Goal: Communication & Community: Answer question/provide support

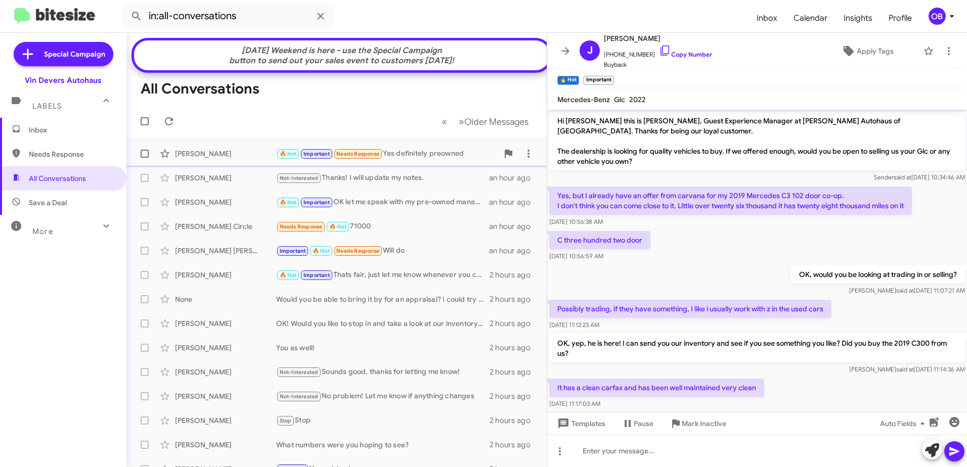
click at [410, 154] on div "John Cabacum 🔥 Hot Important Needs Response Yes definitely preowned 36 minutes …" at bounding box center [337, 154] width 404 height 20
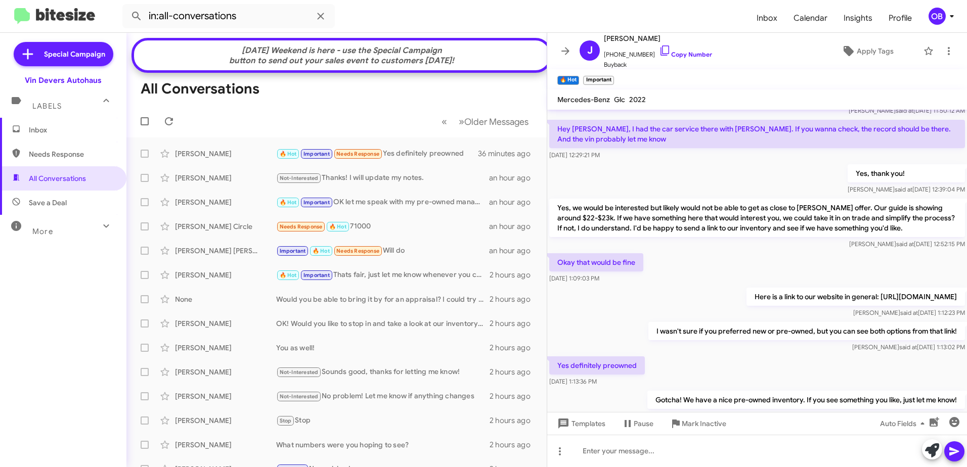
scroll to position [463, 0]
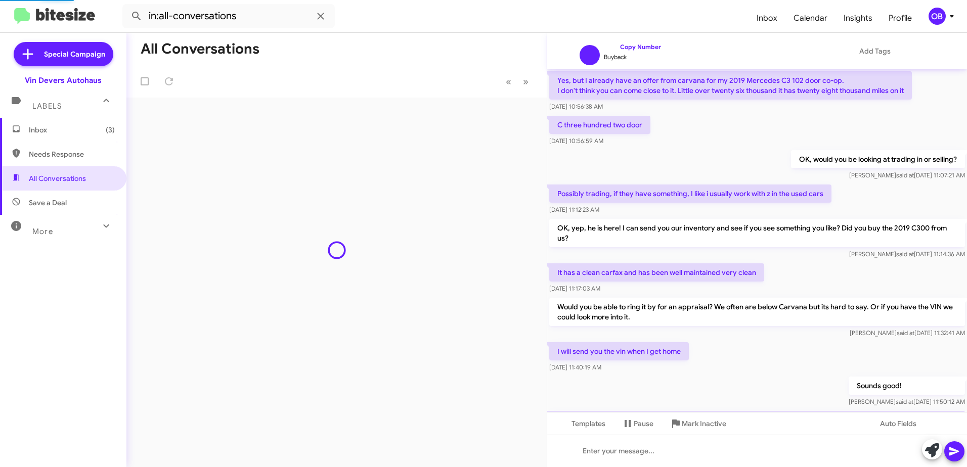
scroll to position [456, 0]
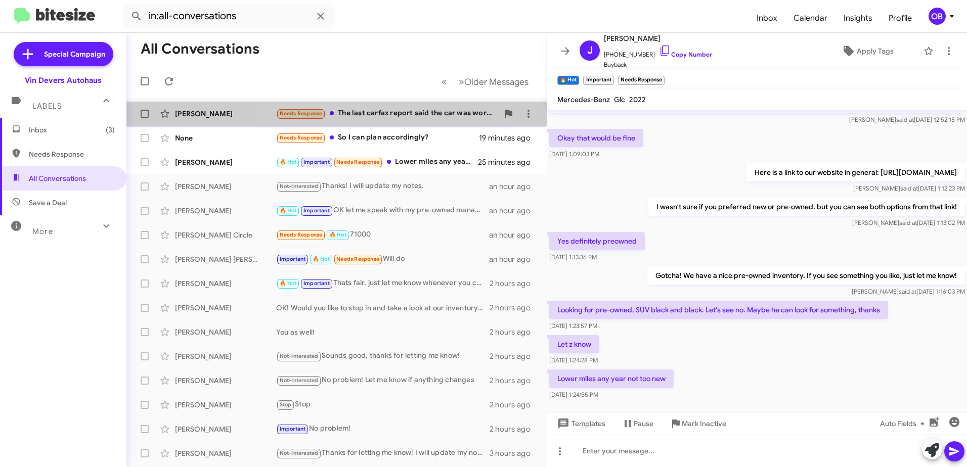
click at [379, 114] on div "Needs Response The last carfax report said the car was worth $16,360. Can't rec…" at bounding box center [387, 114] width 222 height 12
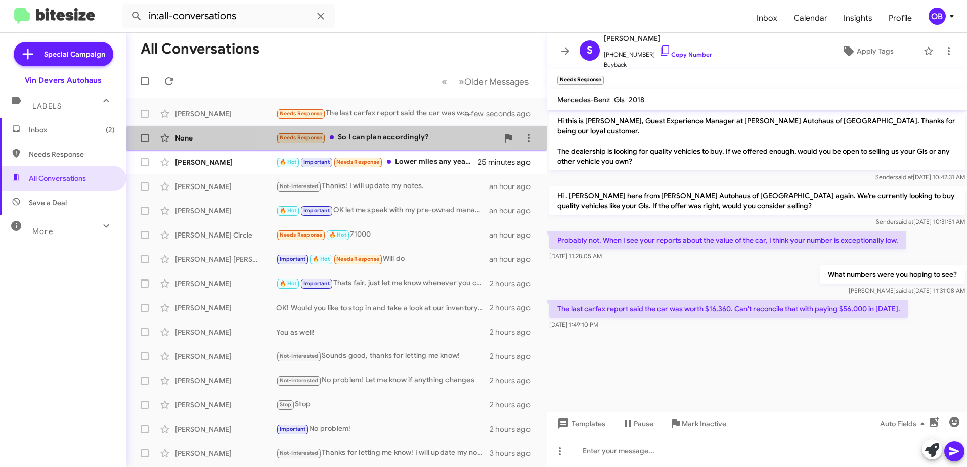
click at [363, 144] on div "Needs Response So I can plan accordingly?" at bounding box center [387, 138] width 222 height 12
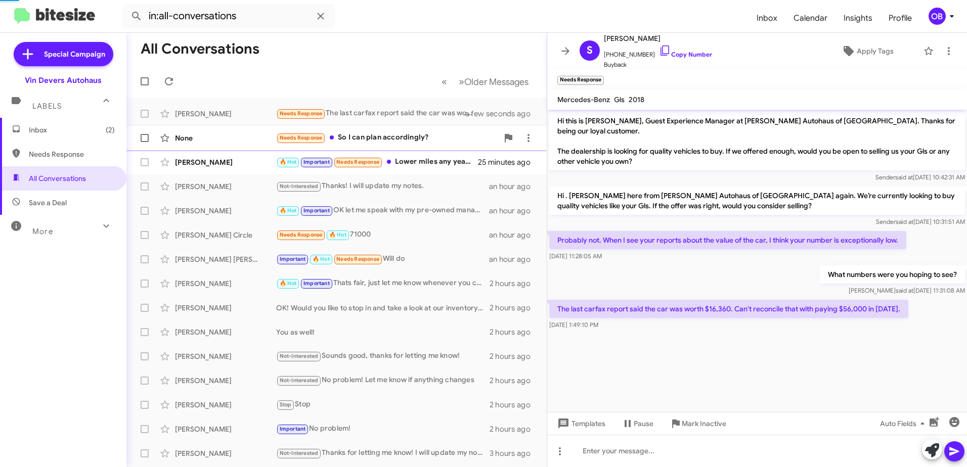
scroll to position [201, 0]
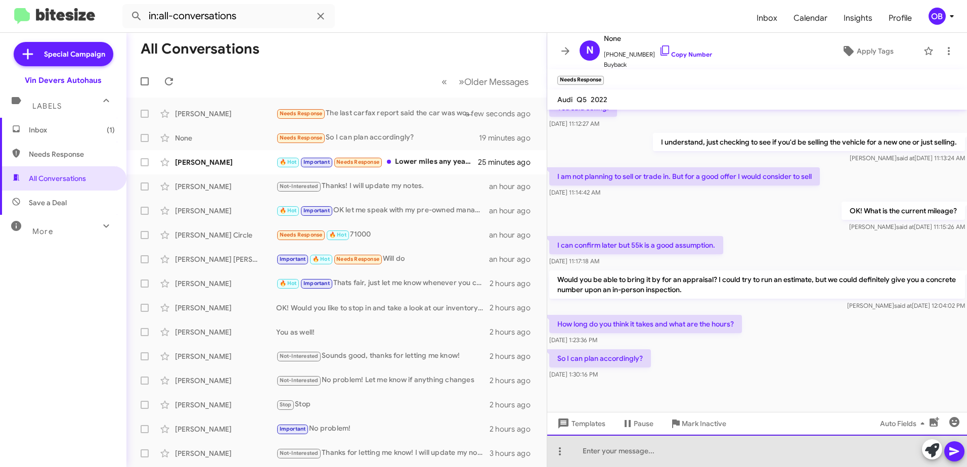
click at [724, 463] on div at bounding box center [757, 451] width 420 height 32
click at [807, 452] on div "Usually only about 10-15 minutes. We are here until 8pm tonight and 6pm [DATE]" at bounding box center [757, 451] width 420 height 32
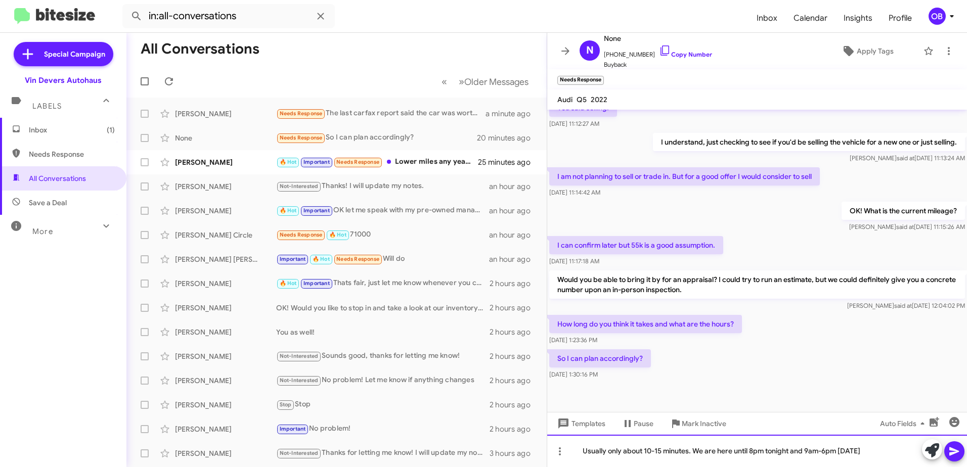
click at [874, 450] on div "Usually only about 10-15 minutes. We are here until 8pm tonight and 9am-6pm [DA…" at bounding box center [757, 451] width 420 height 32
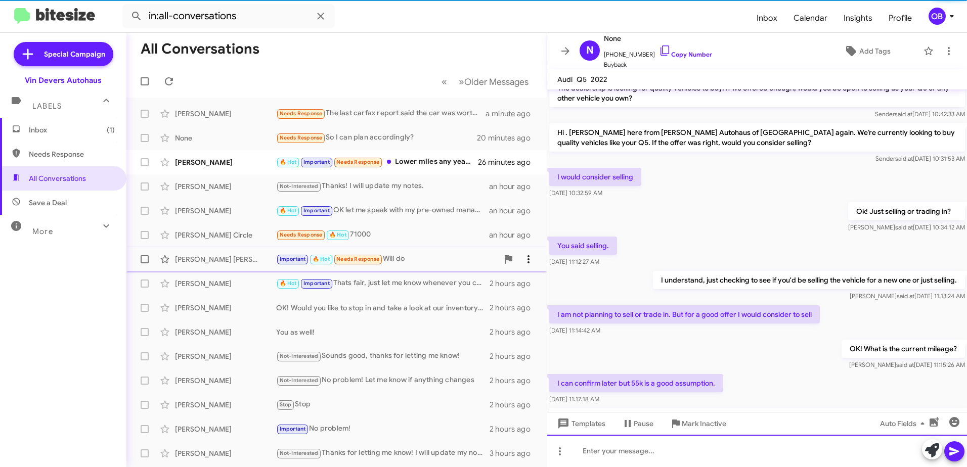
scroll to position [101, 0]
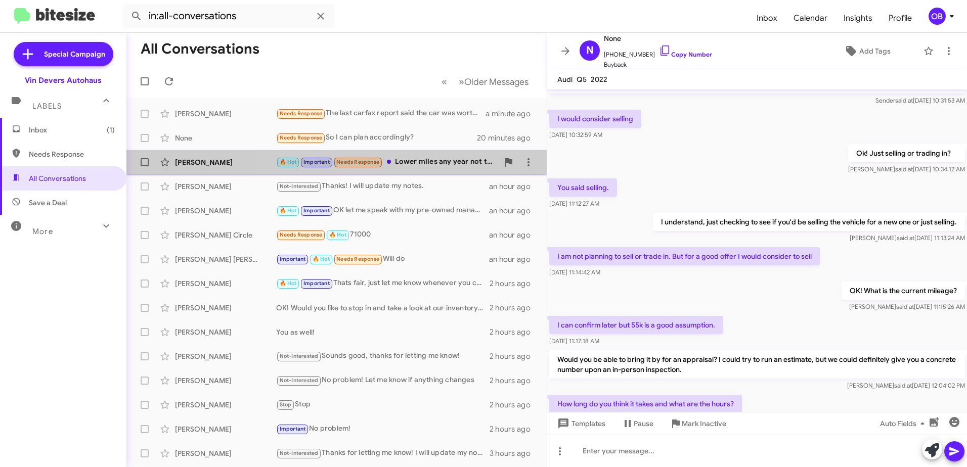
click at [442, 160] on div "🔥 Hot Important Needs Response Lower miles any year not too new" at bounding box center [387, 162] width 222 height 12
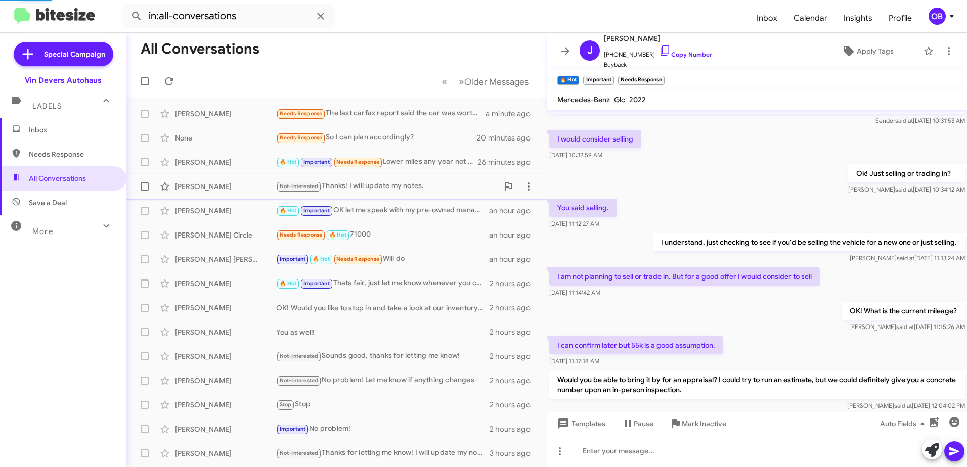
scroll to position [497, 0]
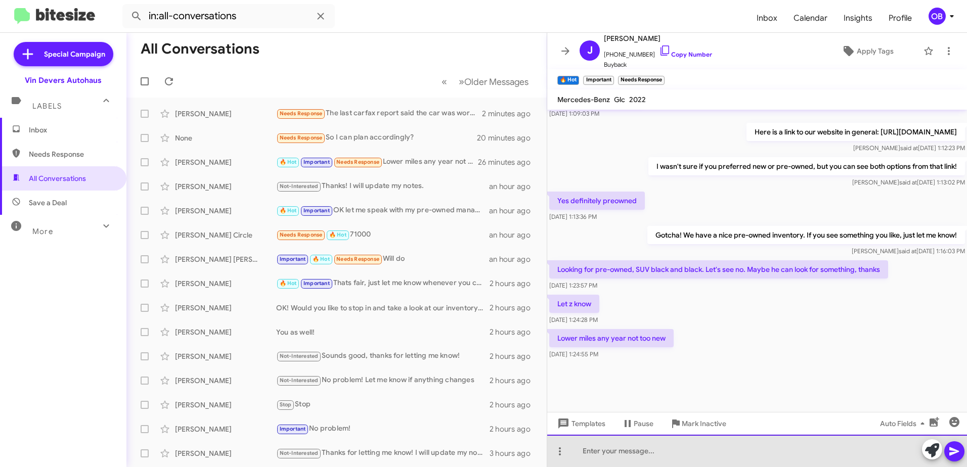
click at [637, 455] on div at bounding box center [757, 451] width 420 height 32
click at [708, 451] on div at bounding box center [757, 451] width 420 height 32
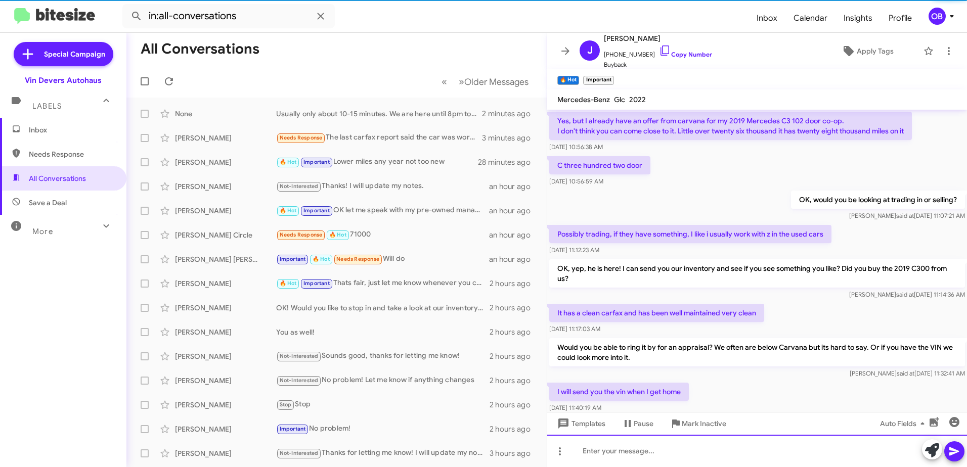
scroll to position [51, 0]
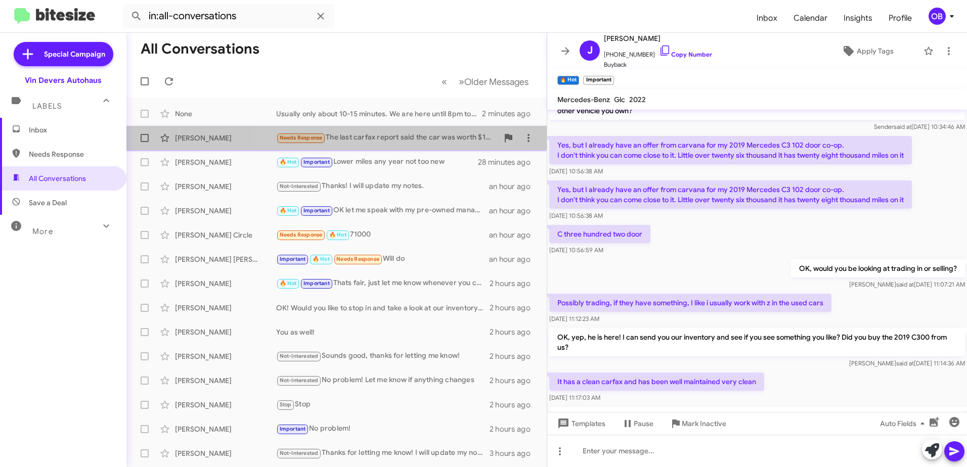
click at [351, 145] on div "[PERSON_NAME] Needs Response The last carfax report said the car was worth $16,…" at bounding box center [337, 138] width 404 height 20
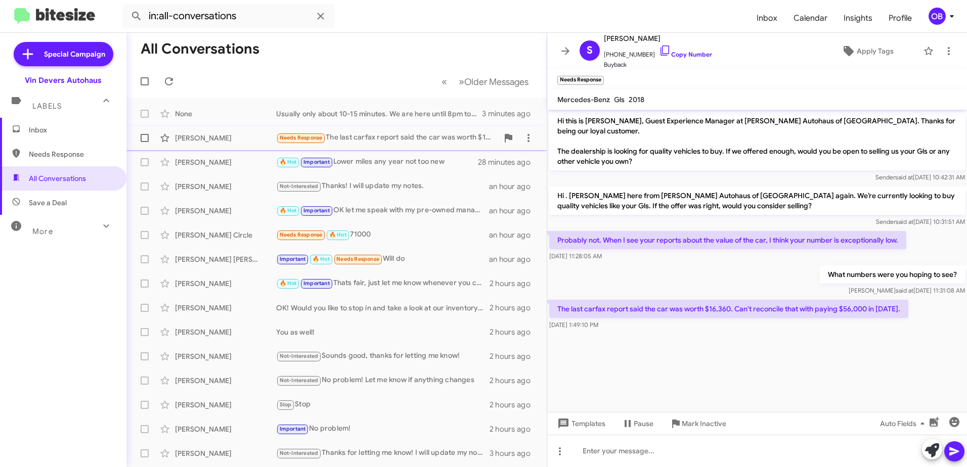
click at [423, 143] on div "Needs Response The last carfax report said the car was worth $16,360. Can't rec…" at bounding box center [387, 138] width 222 height 12
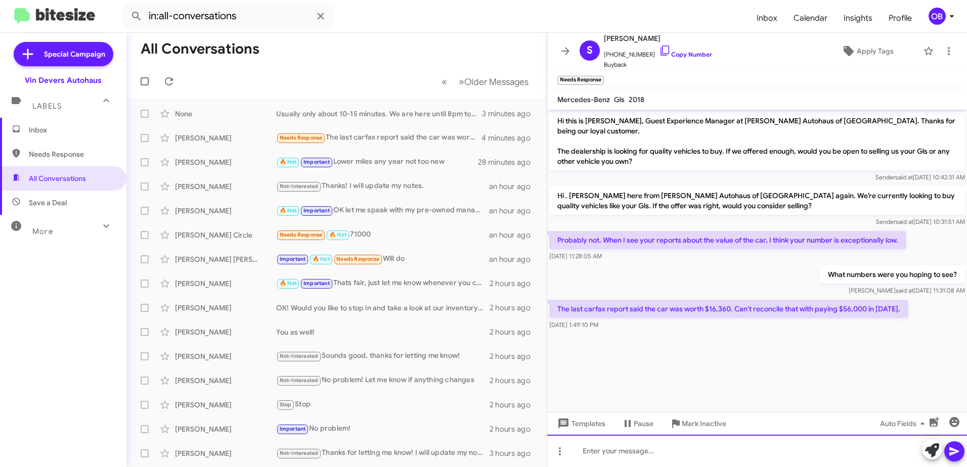
click at [687, 448] on div at bounding box center [757, 451] width 420 height 32
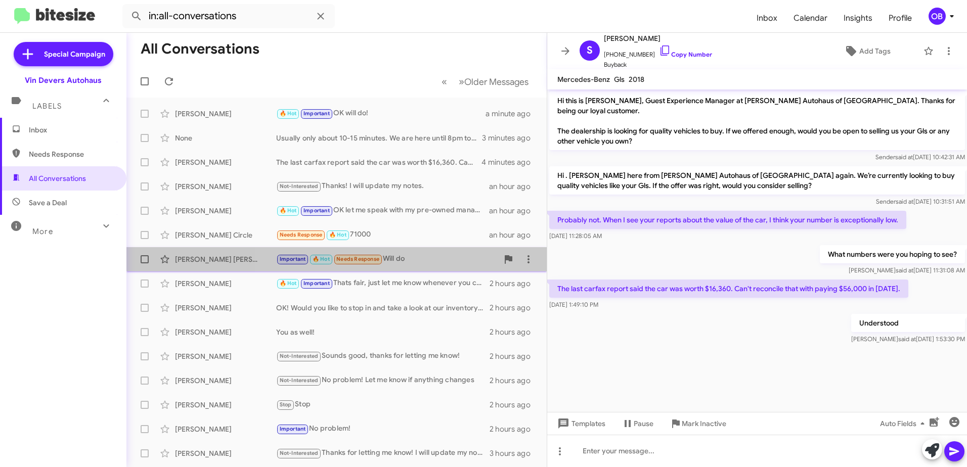
click at [402, 254] on div "Important 🔥 Hot Needs Response Will do" at bounding box center [387, 259] width 222 height 12
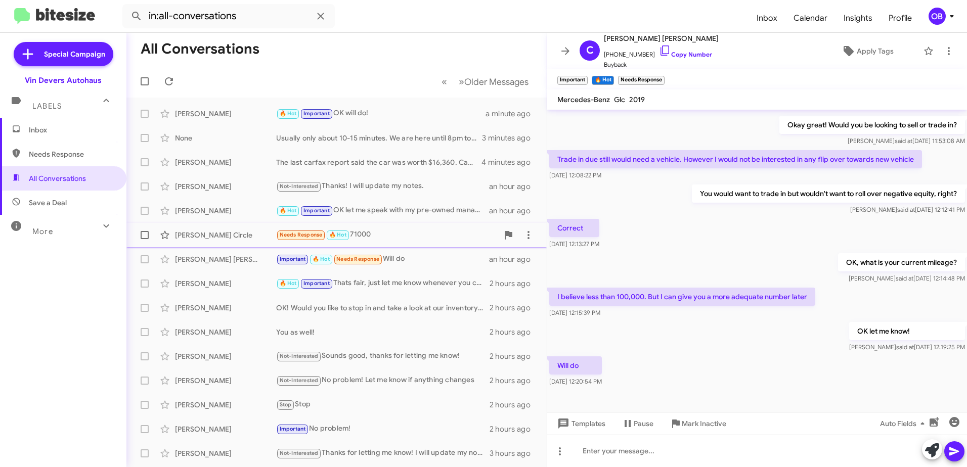
scroll to position [191, 0]
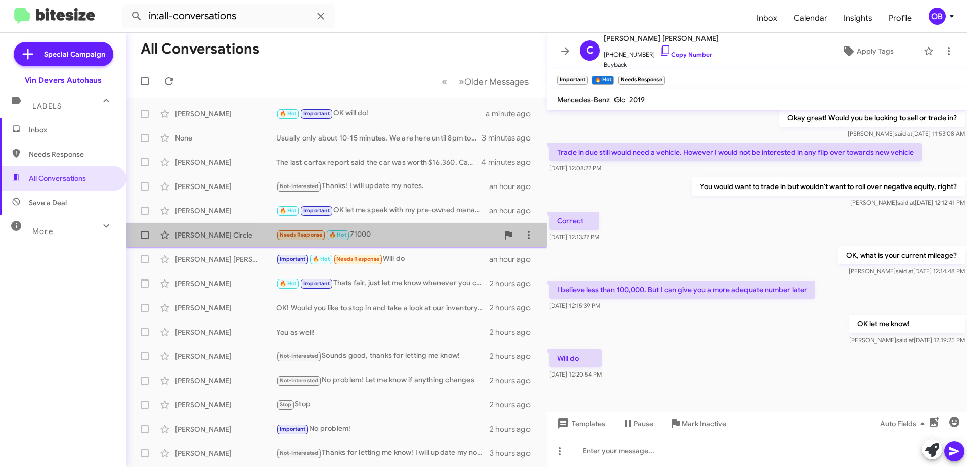
click at [434, 238] on div "Needs Response 🔥 Hot 71000" at bounding box center [387, 235] width 222 height 12
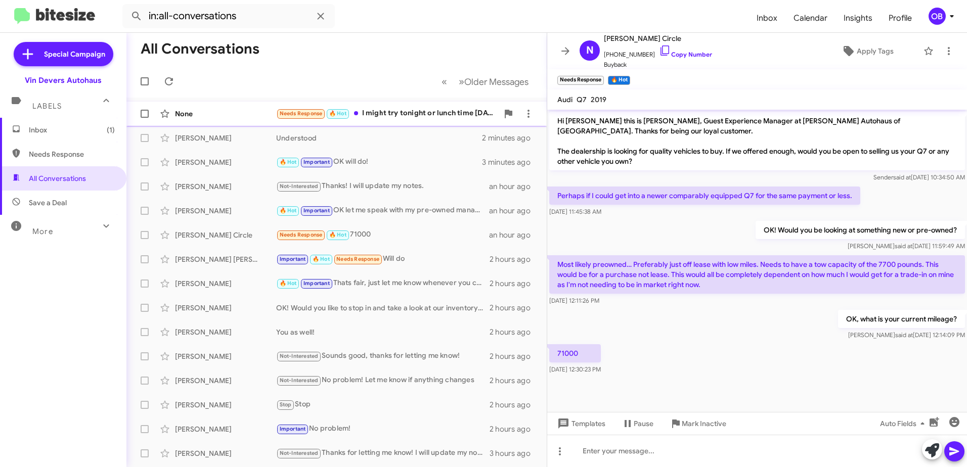
click at [437, 116] on div "Needs Response 🔥 Hot I might try tonight or lunch time [DATE] Are you going to …" at bounding box center [387, 114] width 222 height 12
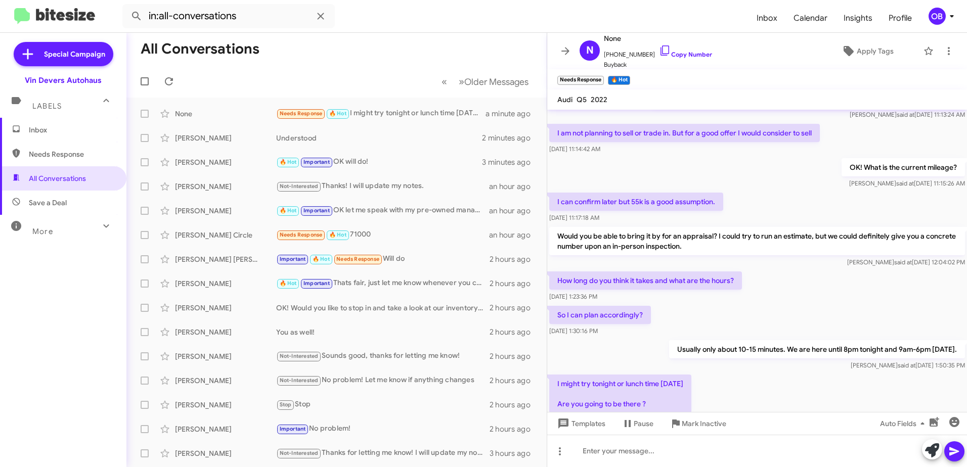
scroll to position [295, 0]
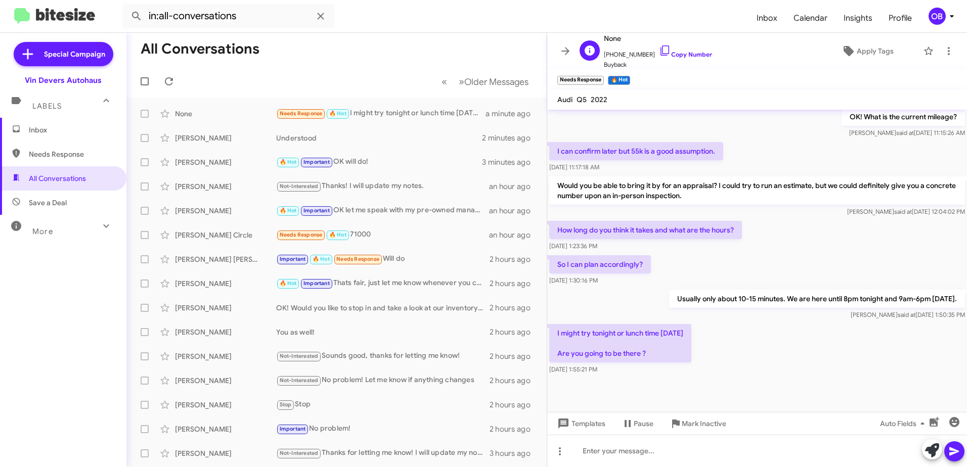
click at [664, 48] on span "[PHONE_NUMBER] Copy Number" at bounding box center [658, 52] width 108 height 15
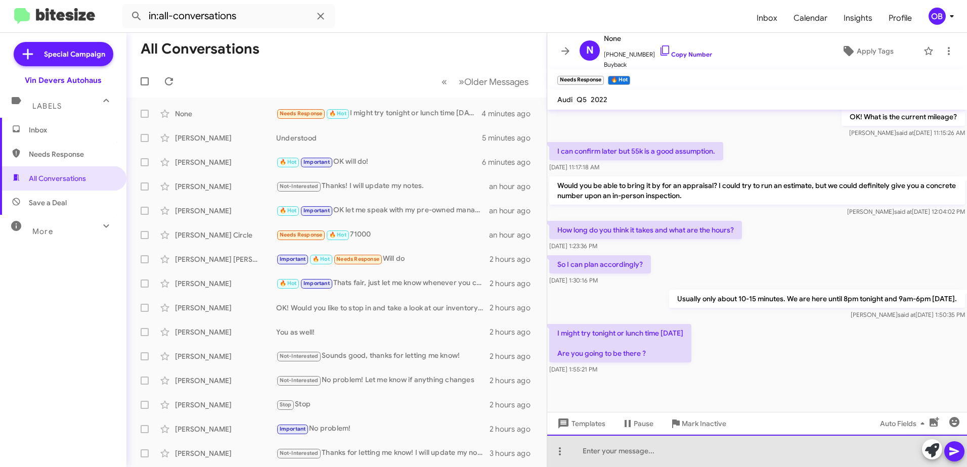
click at [679, 459] on div at bounding box center [757, 451] width 420 height 32
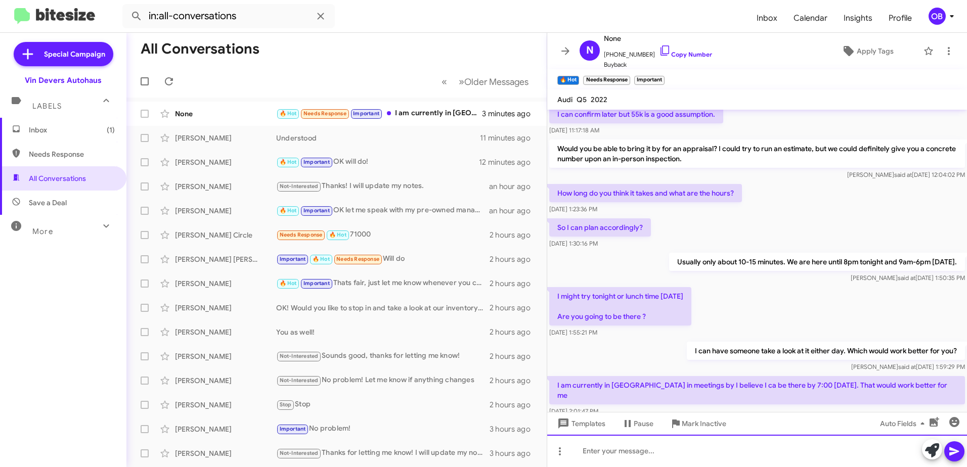
scroll to position [0, 0]
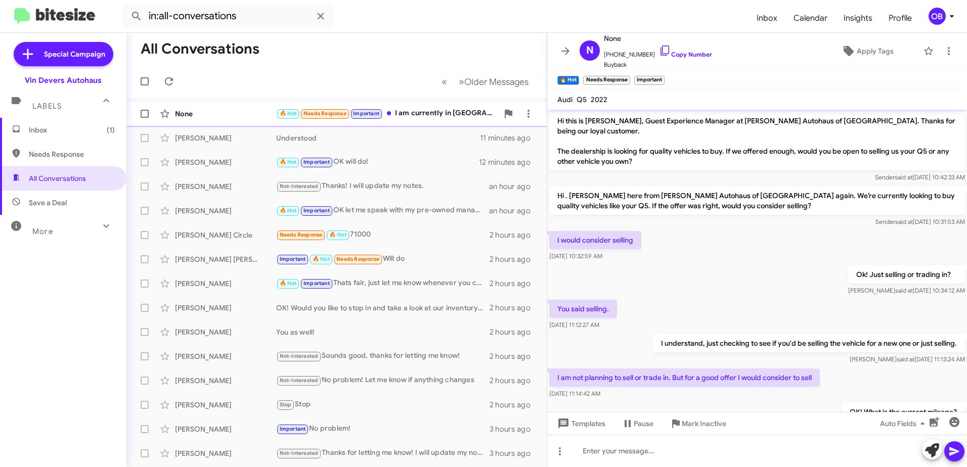
click at [432, 117] on div "🔥 Hot Needs Response Important I am currently in [GEOGRAPHIC_DATA] in meetings …" at bounding box center [387, 114] width 222 height 12
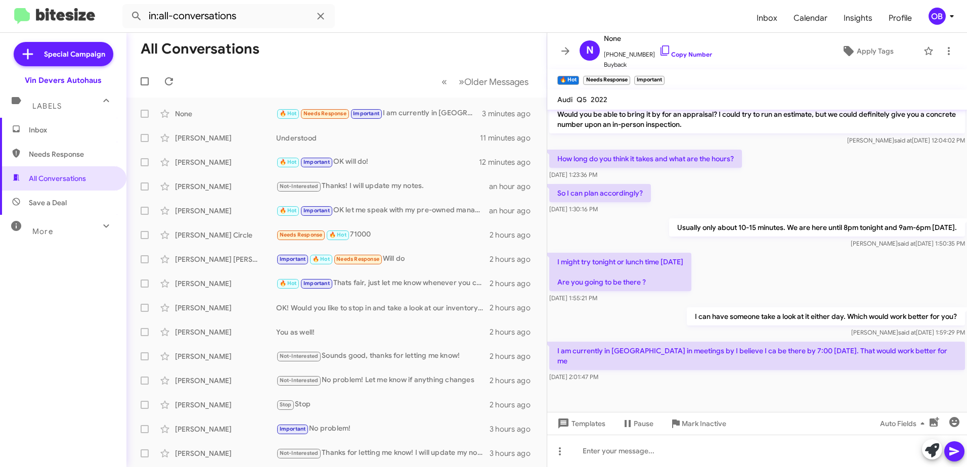
scroll to position [369, 0]
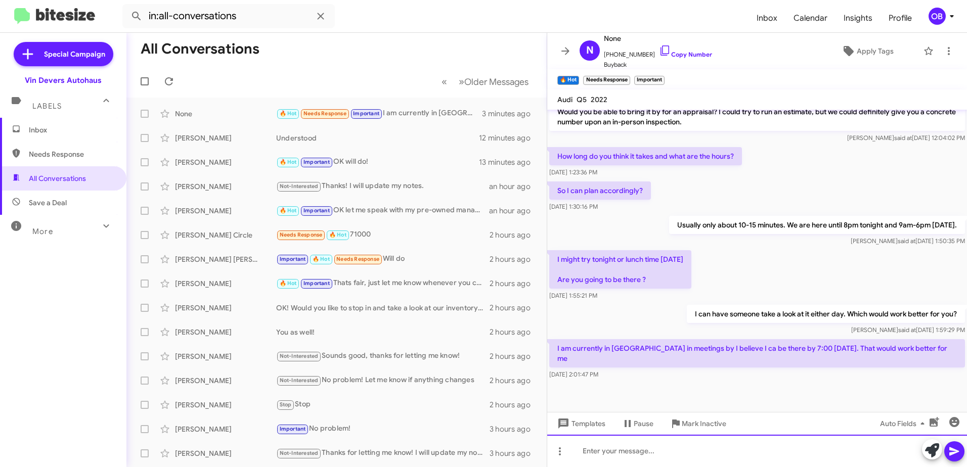
click at [784, 452] on div at bounding box center [757, 451] width 420 height 32
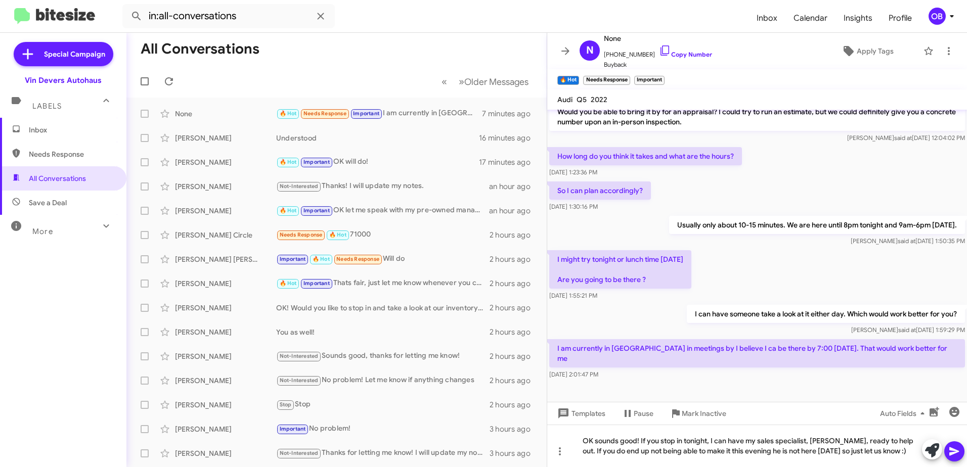
click at [953, 454] on icon at bounding box center [955, 452] width 10 height 9
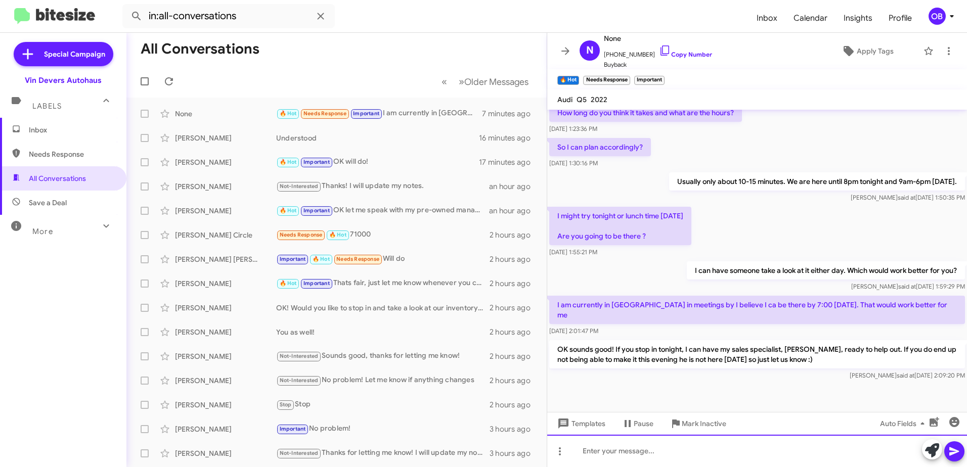
scroll to position [416, 0]
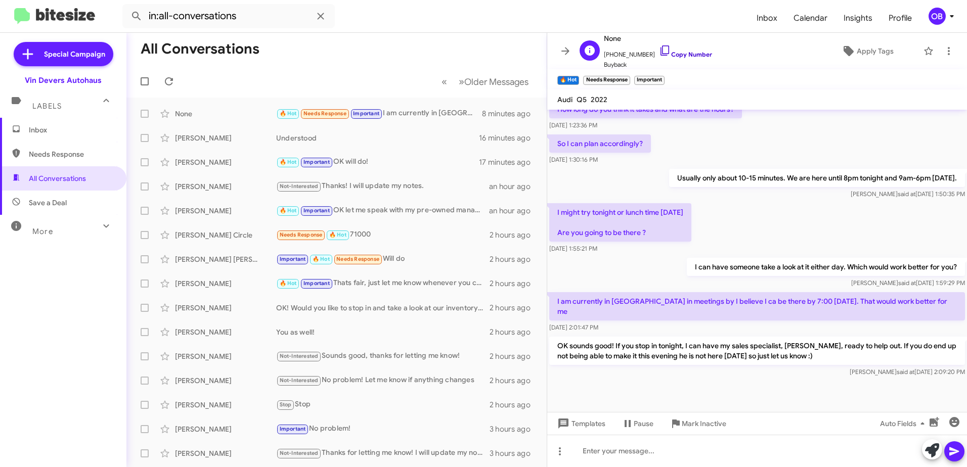
click at [661, 46] on icon at bounding box center [665, 51] width 9 height 10
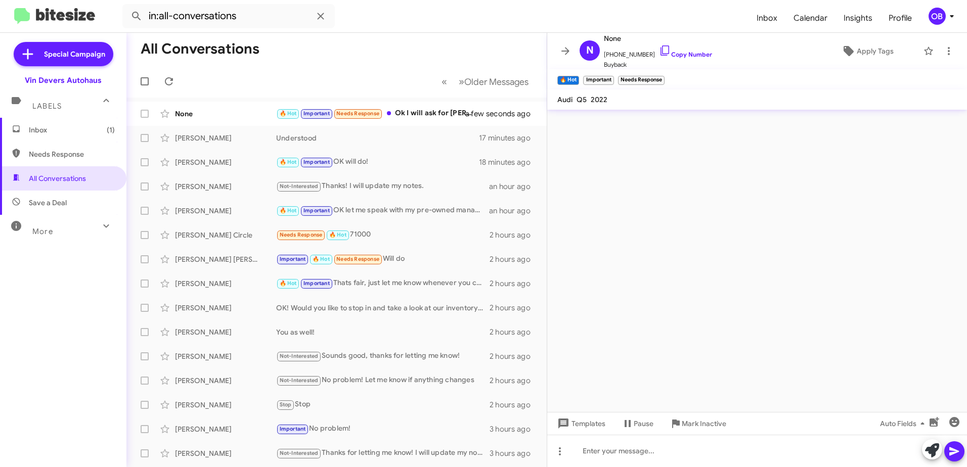
scroll to position [0, 0]
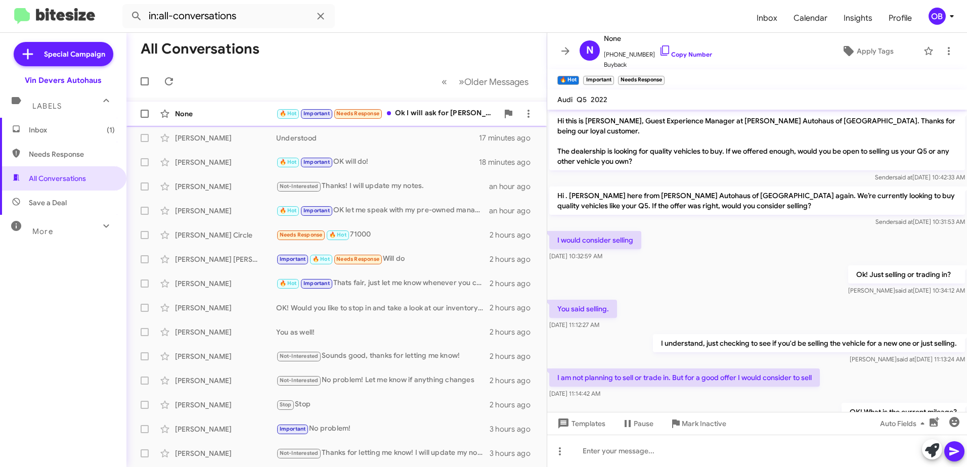
click at [400, 104] on div "None 🔥 Hot Important Needs Response Ok I will ask for [PERSON_NAME] a few secon…" at bounding box center [337, 114] width 404 height 20
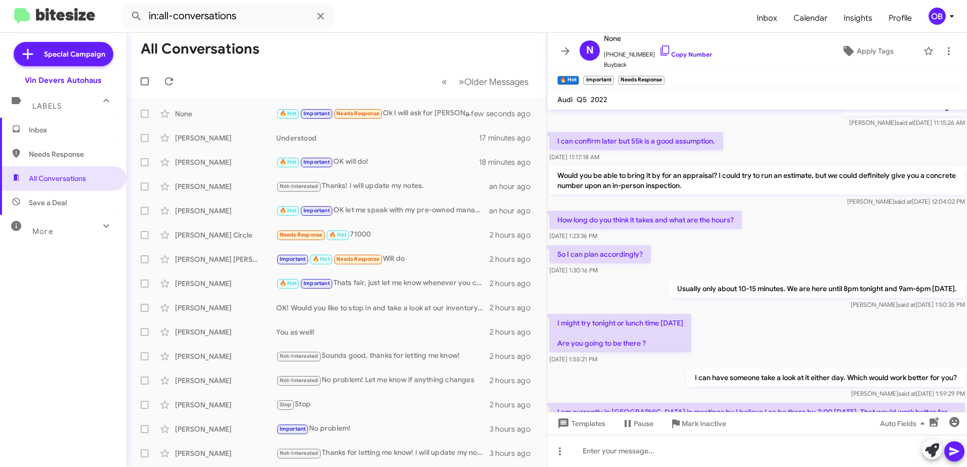
scroll to position [453, 0]
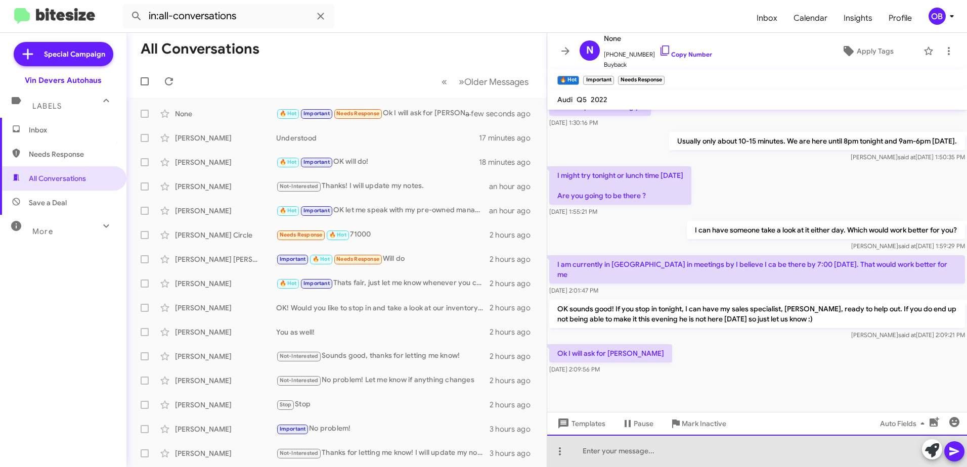
click at [676, 446] on div at bounding box center [757, 451] width 420 height 32
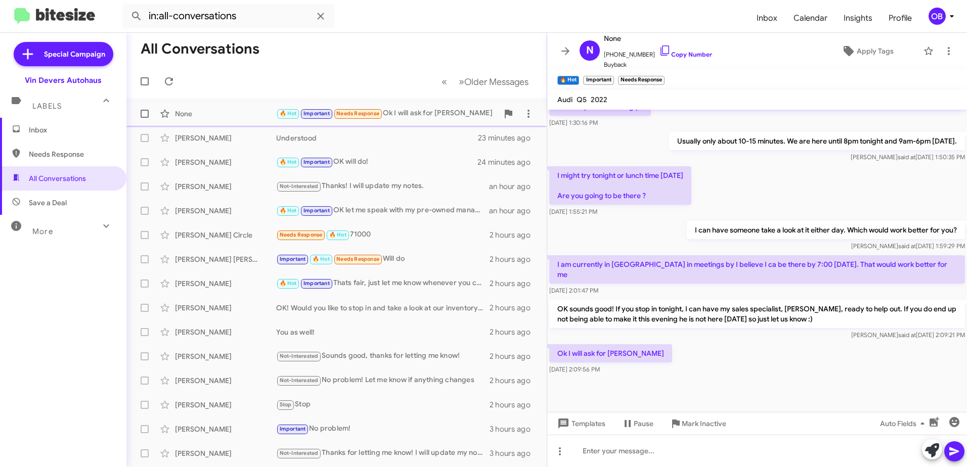
click at [390, 121] on div "None 🔥 Hot Important Needs Response Ok I will ask for [PERSON_NAME] 7 minutes a…" at bounding box center [337, 114] width 404 height 20
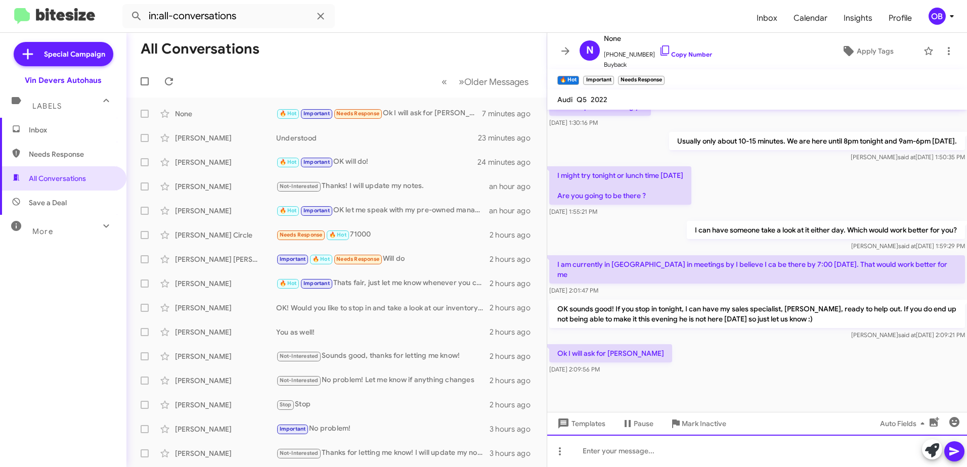
click at [634, 454] on div at bounding box center [757, 451] width 420 height 32
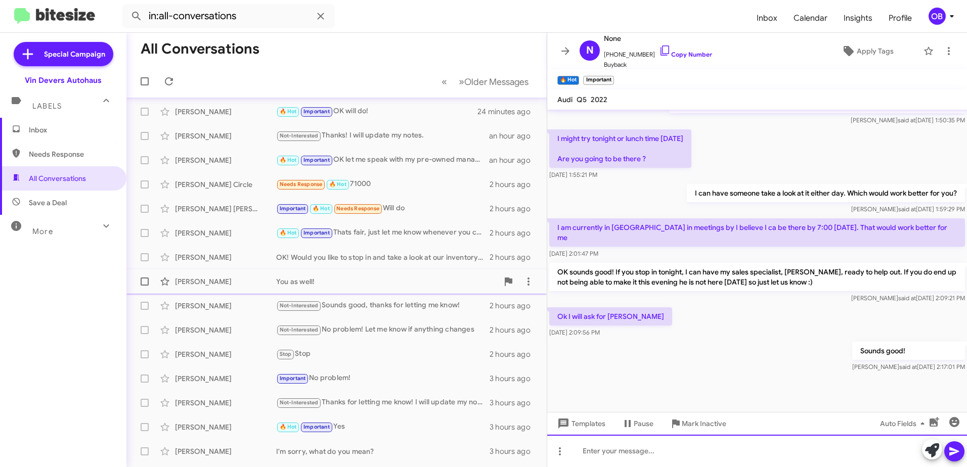
scroll to position [0, 0]
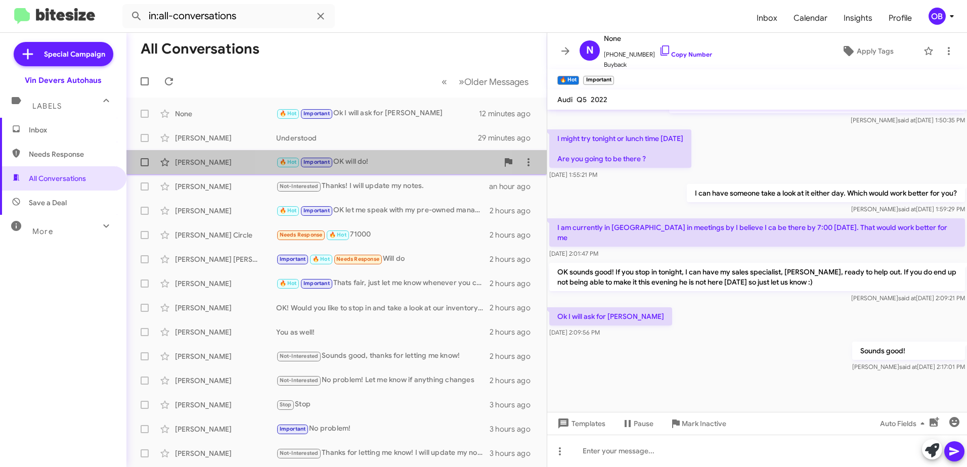
click at [359, 160] on div "🔥 Hot Important OK will do!" at bounding box center [387, 162] width 222 height 12
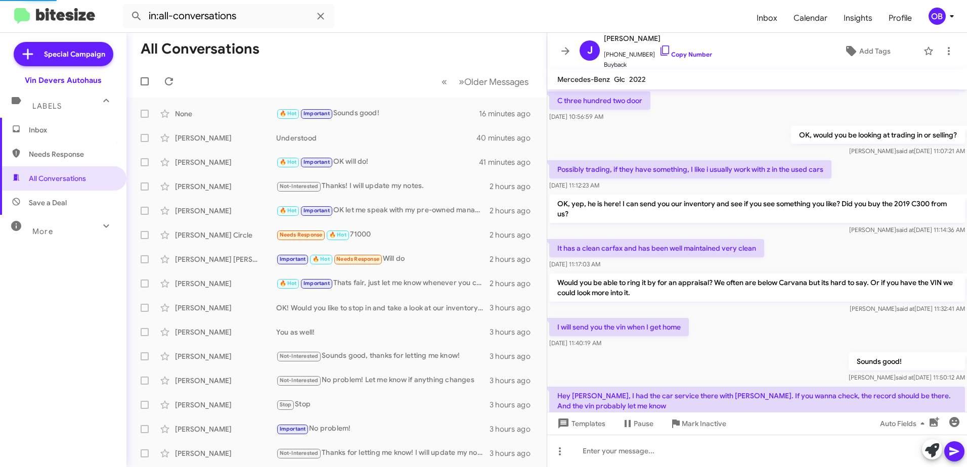
scroll to position [446, 0]
